Goal: Check status

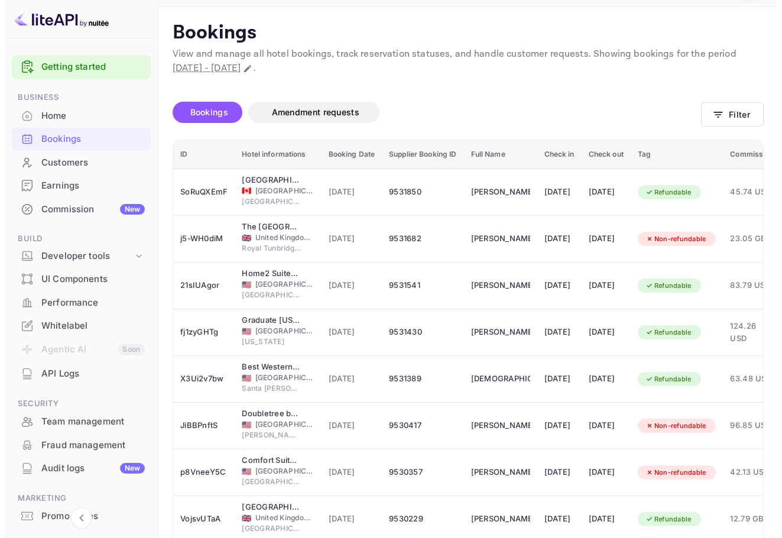
scroll to position [59, 0]
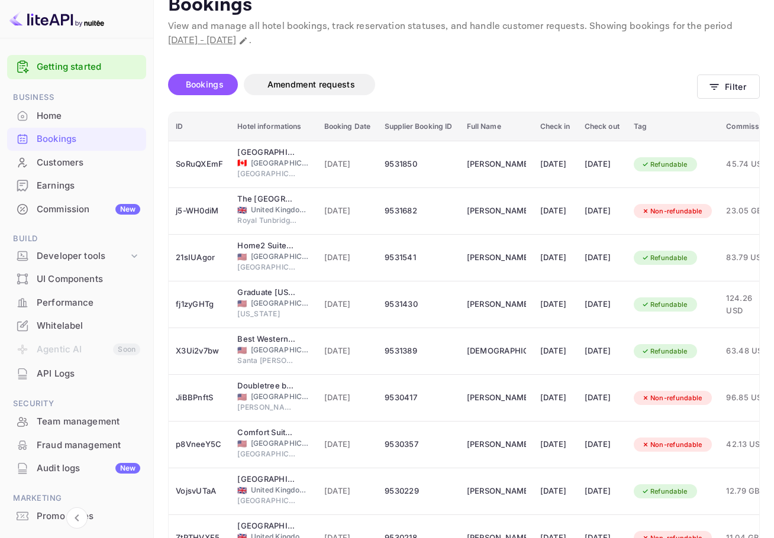
click at [723, 72] on div "Bookings Amendment requests Filter" at bounding box center [463, 87] width 591 height 50
click at [724, 85] on button "Filter" at bounding box center [728, 87] width 63 height 24
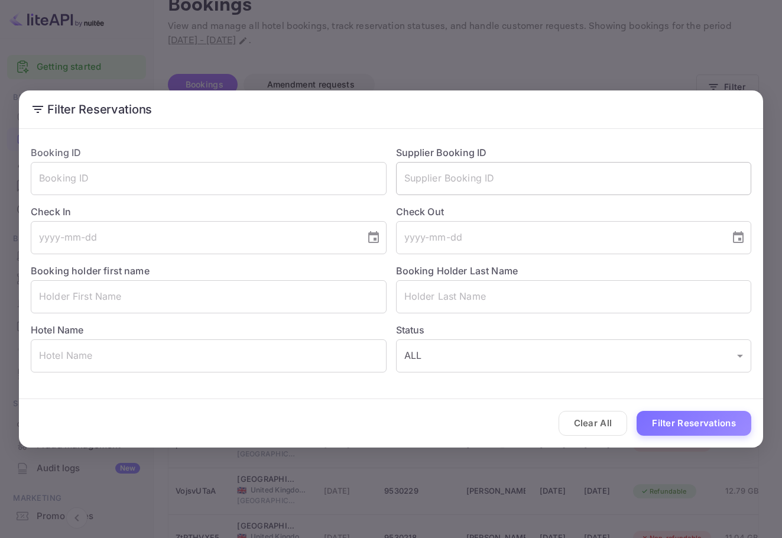
click at [510, 185] on input "text" at bounding box center [574, 178] width 356 height 33
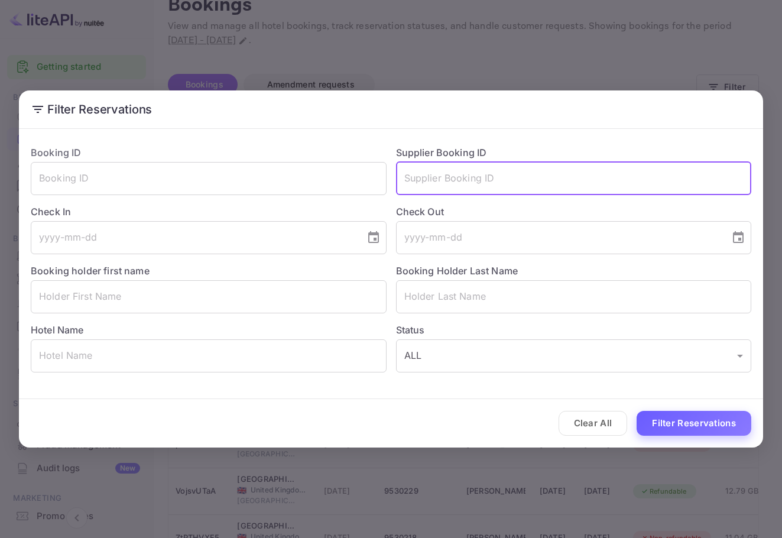
paste input "8764333"
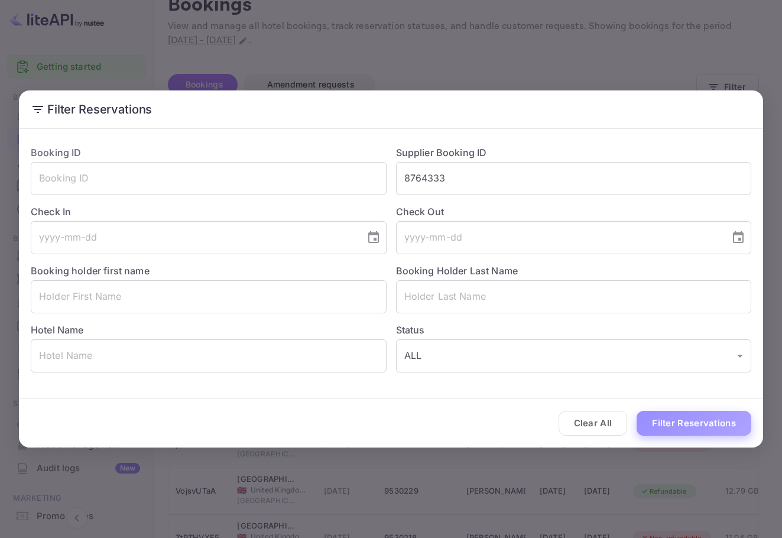
click at [724, 433] on button "Filter Reservations" at bounding box center [694, 423] width 115 height 25
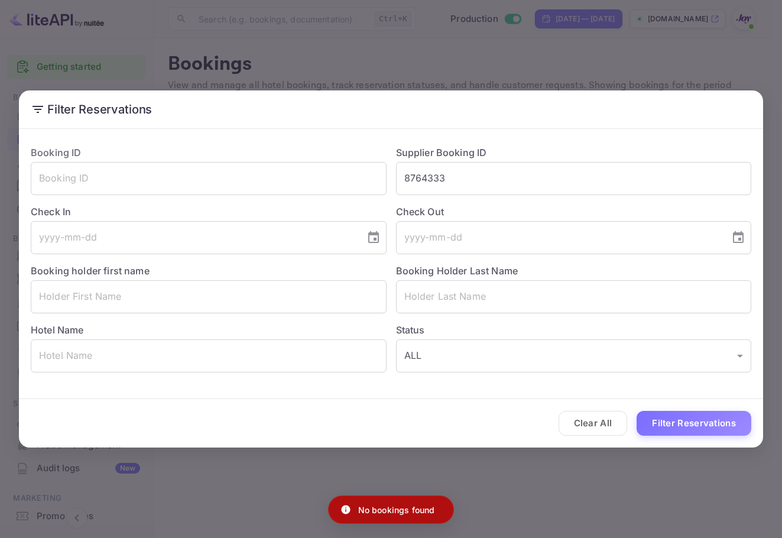
scroll to position [0, 0]
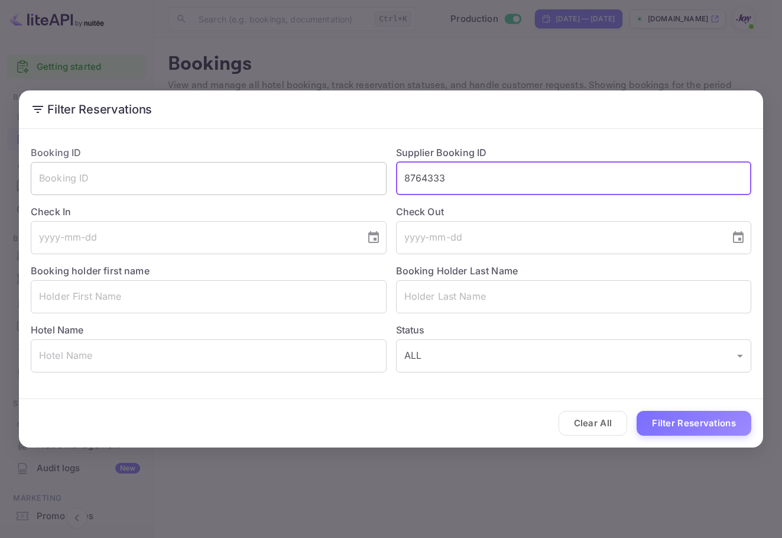
drag, startPoint x: 531, startPoint y: 179, endPoint x: 347, endPoint y: 178, distance: 184.5
click at [347, 177] on div "Booking ID ​ Supplier Booking ID 8764333 ​ Check In ​ Check Out ​ Booking holde…" at bounding box center [386, 254] width 730 height 237
paste input "text"
click at [707, 432] on button "Filter Reservations" at bounding box center [694, 423] width 115 height 25
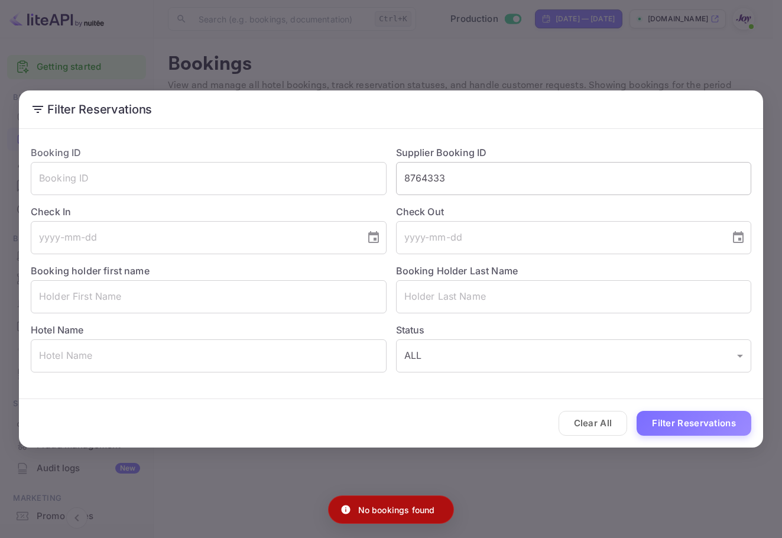
click at [408, 181] on input "8764333" at bounding box center [574, 178] width 356 height 33
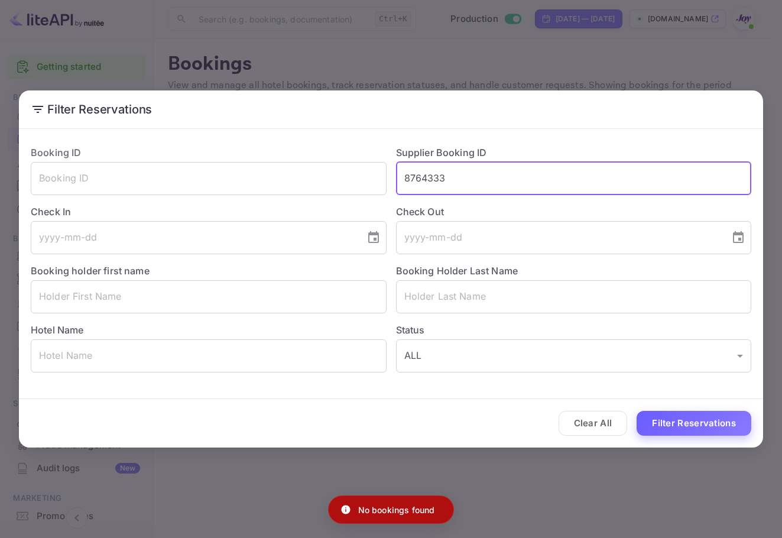
type input "8764333"
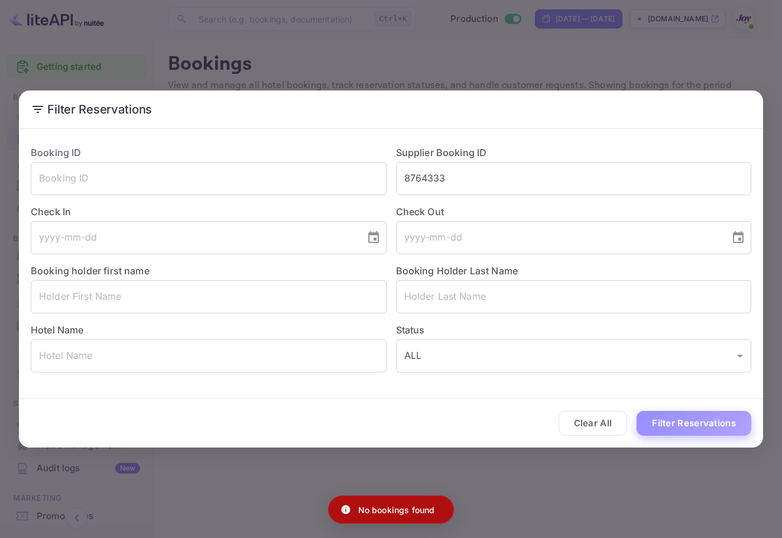
click at [703, 434] on button "Filter Reservations" at bounding box center [694, 423] width 115 height 25
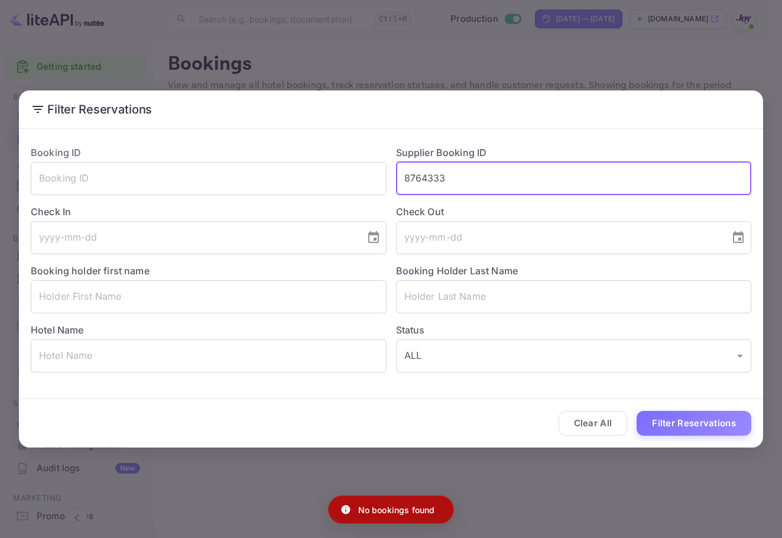
drag, startPoint x: 353, startPoint y: 179, endPoint x: 294, endPoint y: 151, distance: 64.6
click at [283, 179] on div "Booking ID ​ Supplier Booking ID 8764333 ​ Check In ​ Check Out ​ Booking holde…" at bounding box center [386, 254] width 730 height 237
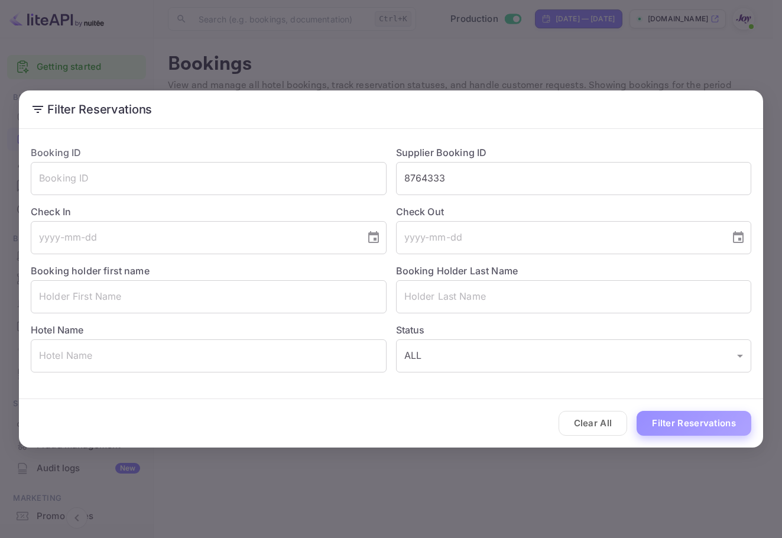
click at [717, 424] on button "Filter Reservations" at bounding box center [694, 423] width 115 height 25
